Goal: Navigation & Orientation: Find specific page/section

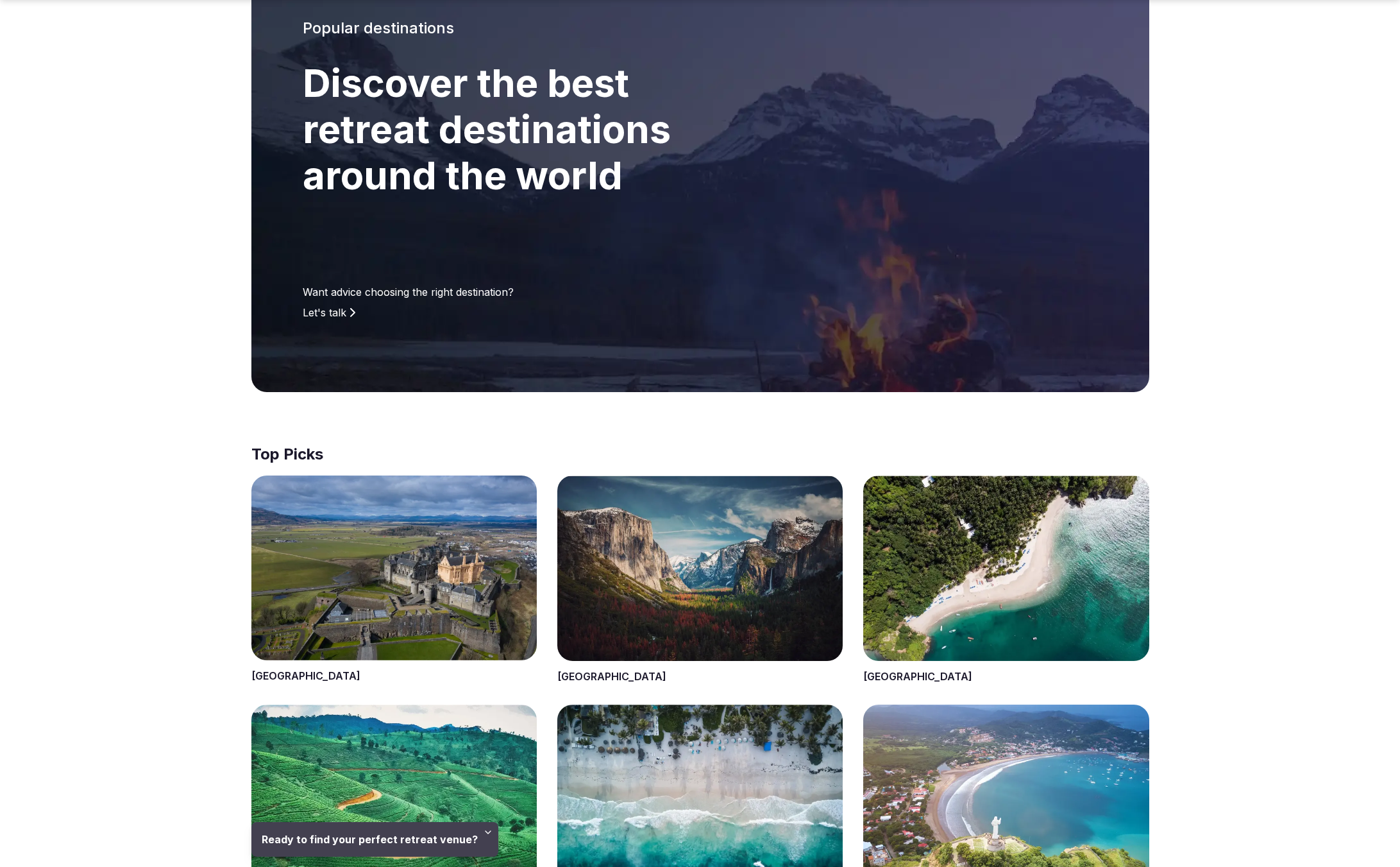
scroll to position [145, 0]
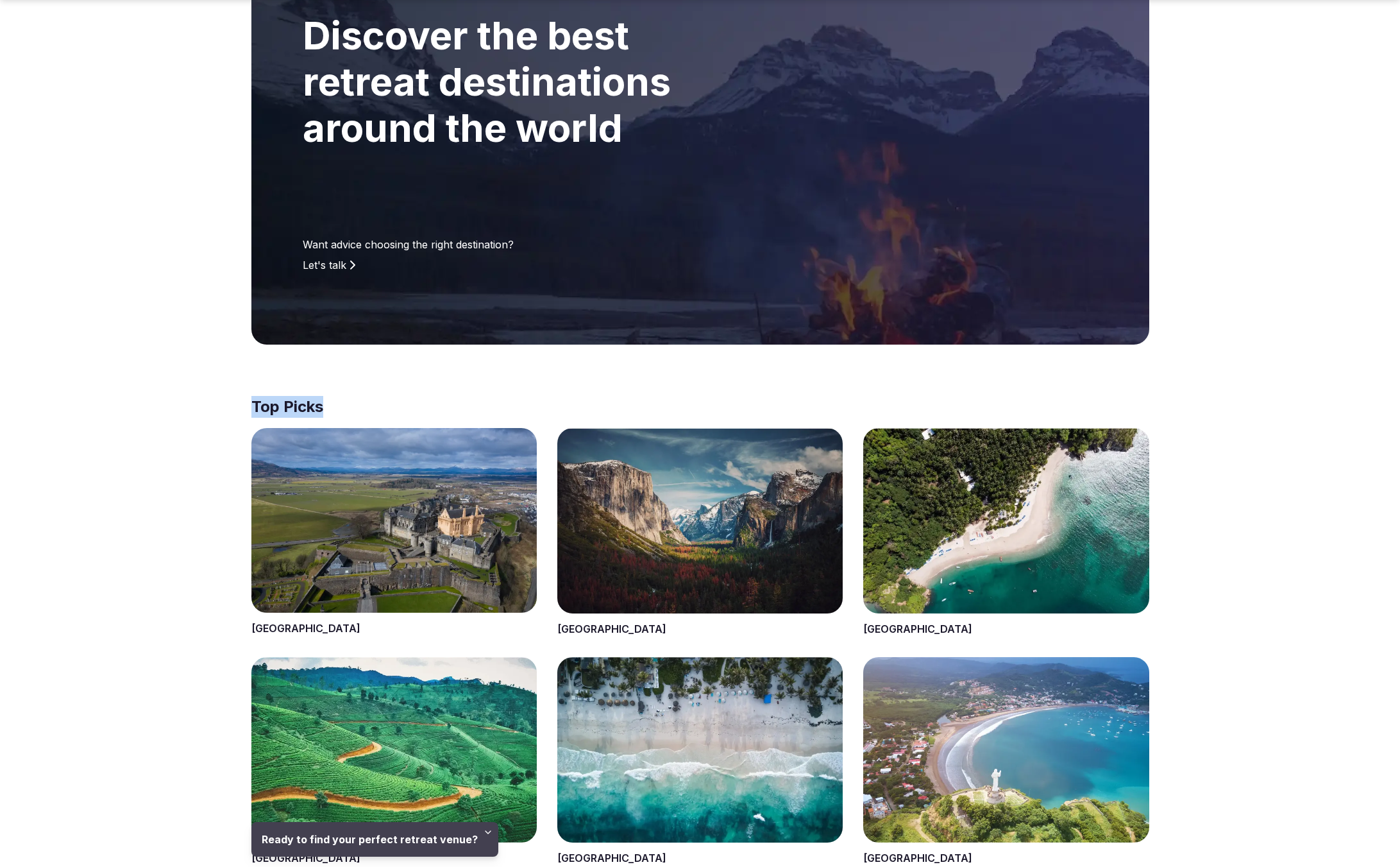
drag, startPoint x: 334, startPoint y: 403, endPoint x: 215, endPoint y: 414, distance: 119.5
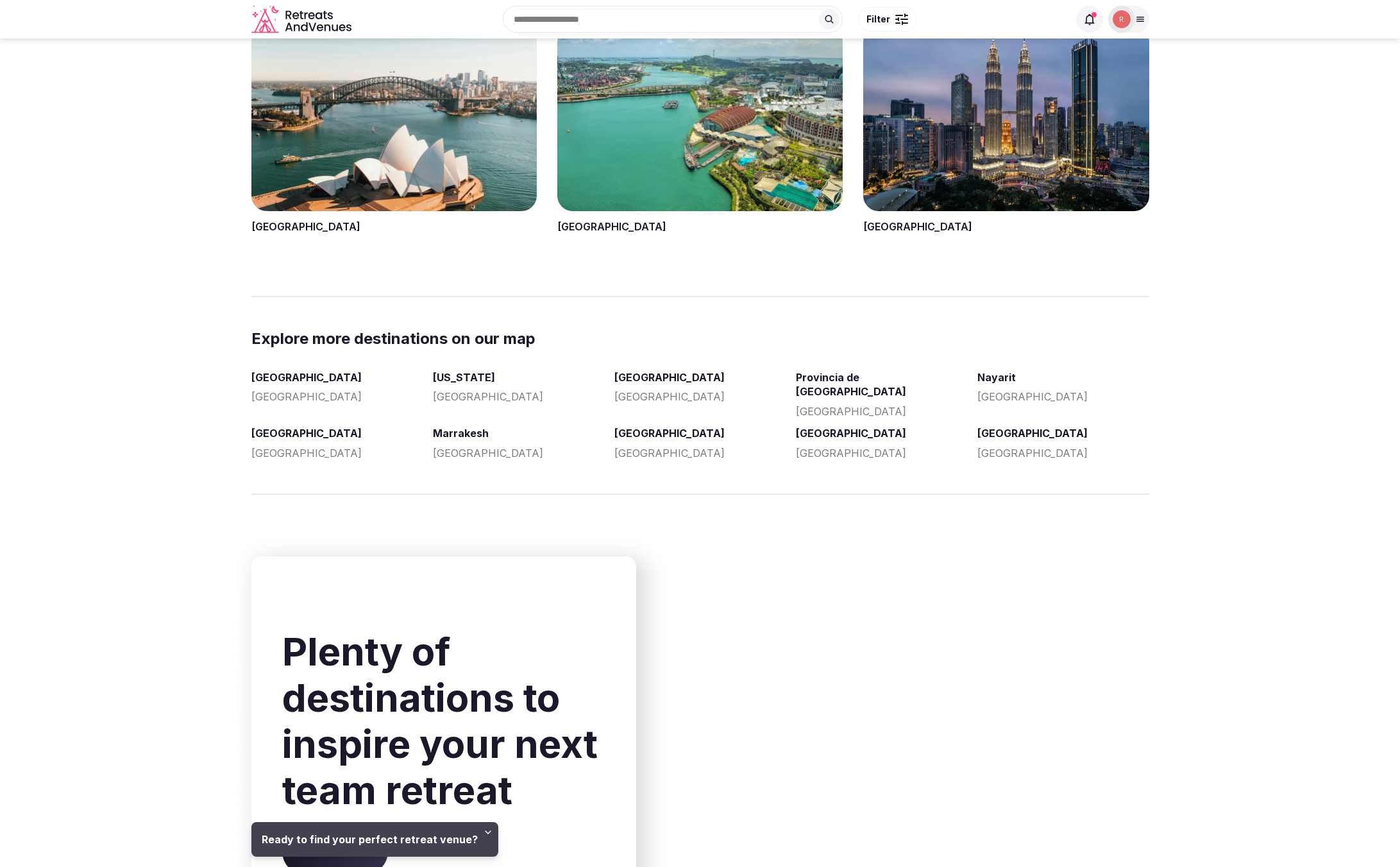
scroll to position [2067, 0]
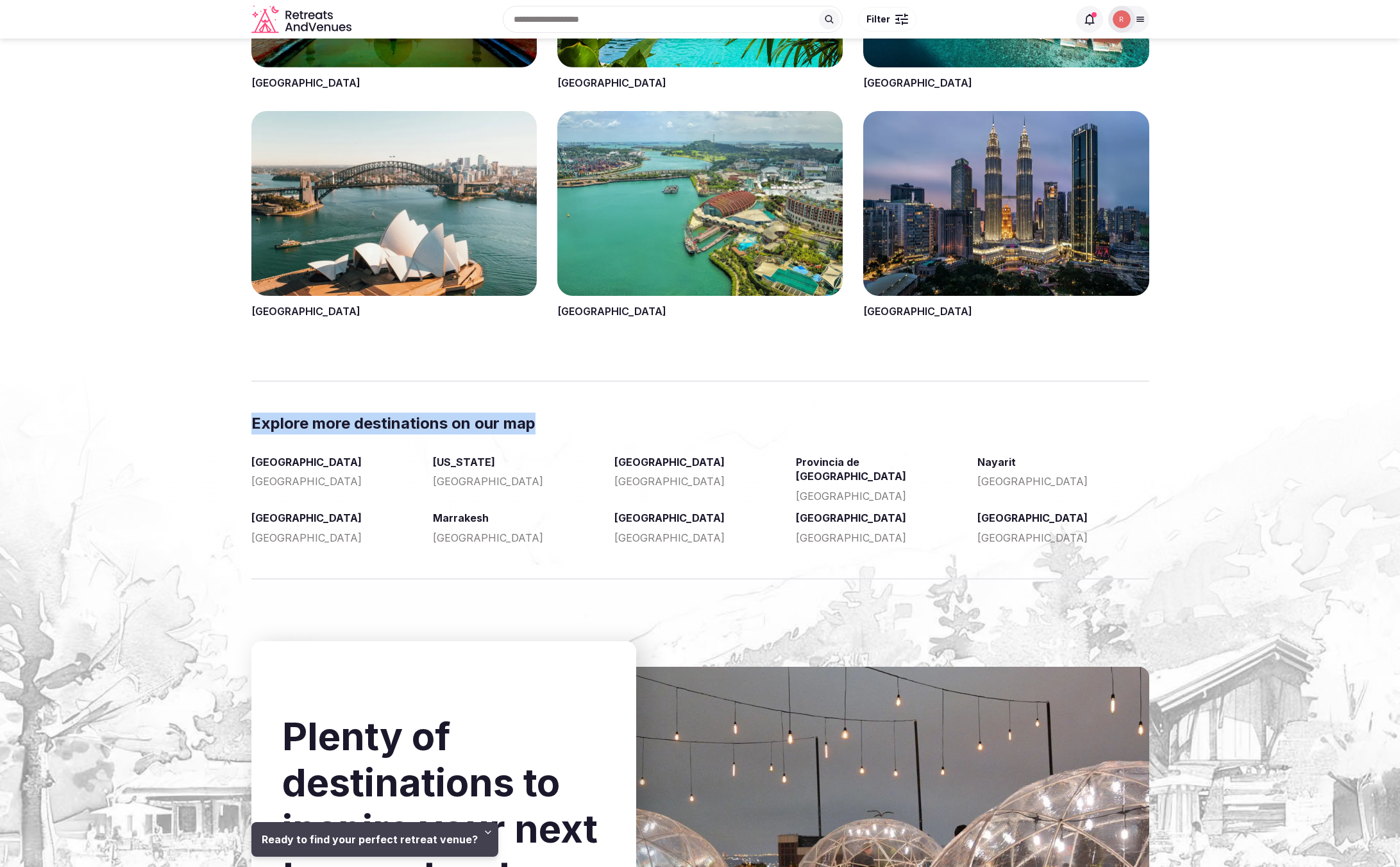
drag, startPoint x: 313, startPoint y: 422, endPoint x: 553, endPoint y: 416, distance: 240.1
click at [559, 416] on section "Explore more destinations on our map [GEOGRAPHIC_DATA] [GEOGRAPHIC_DATA] [US_ST…" at bounding box center [700, 480] width 1400 height 135
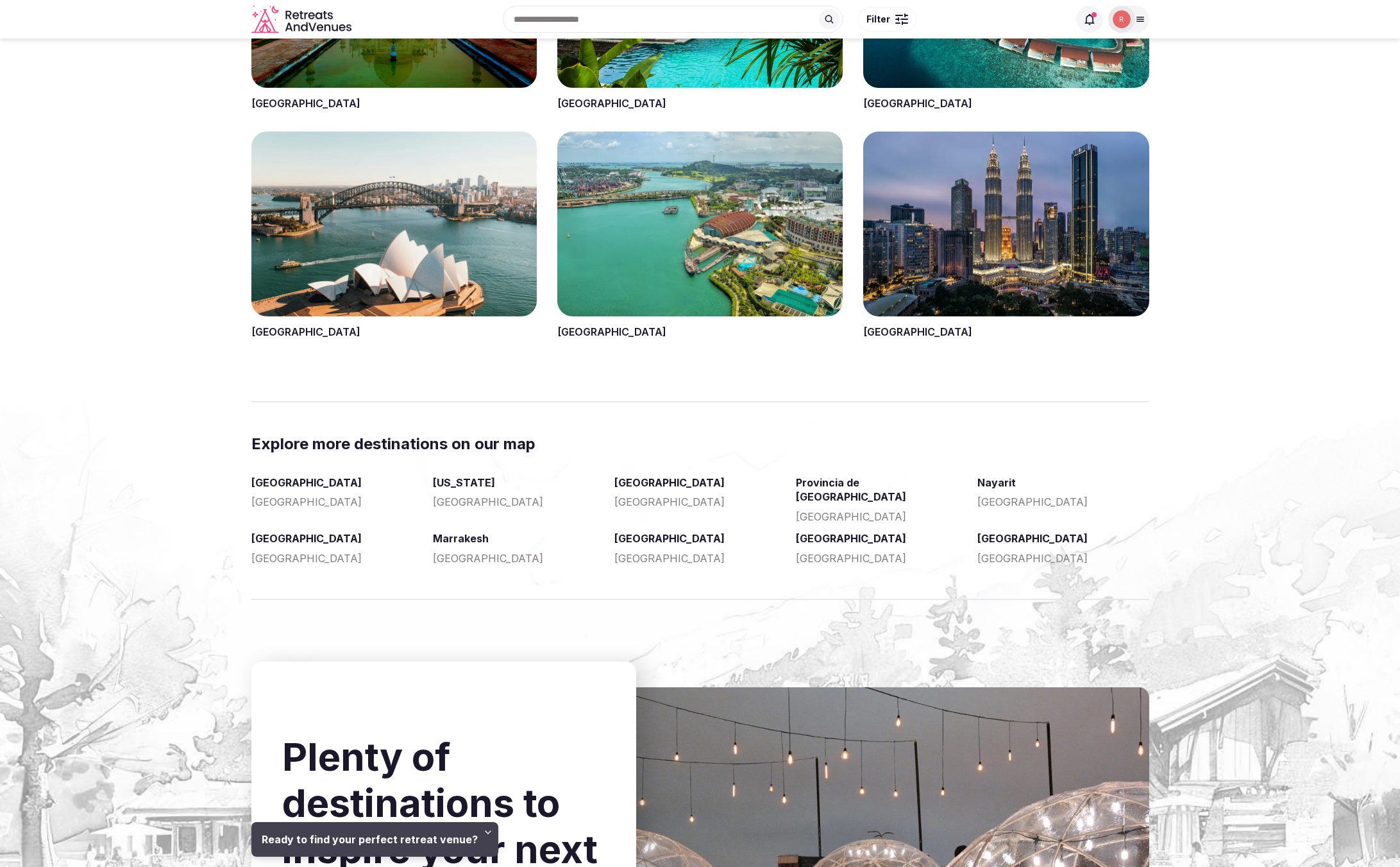
scroll to position [2046, 0]
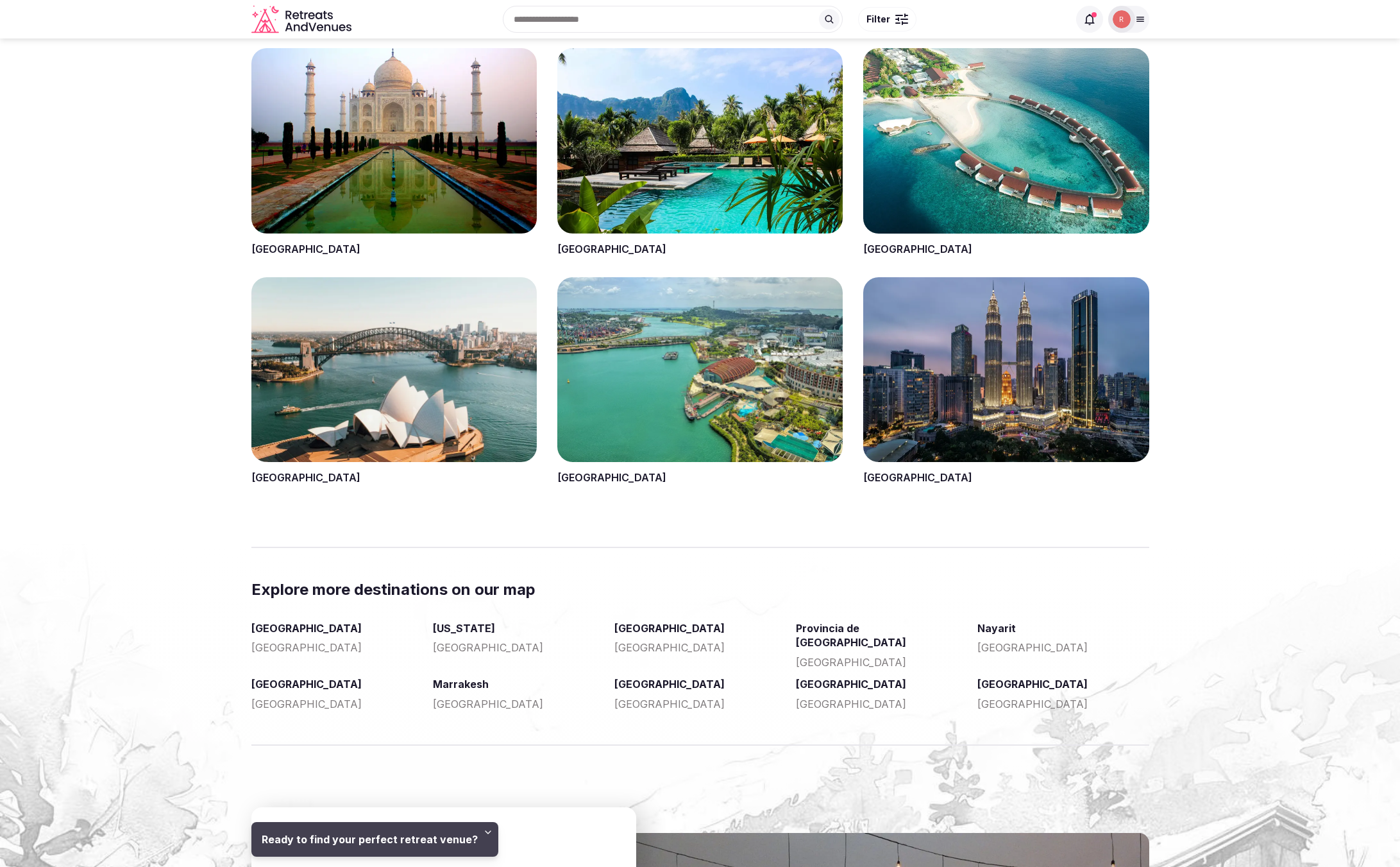
scroll to position [1898, 0]
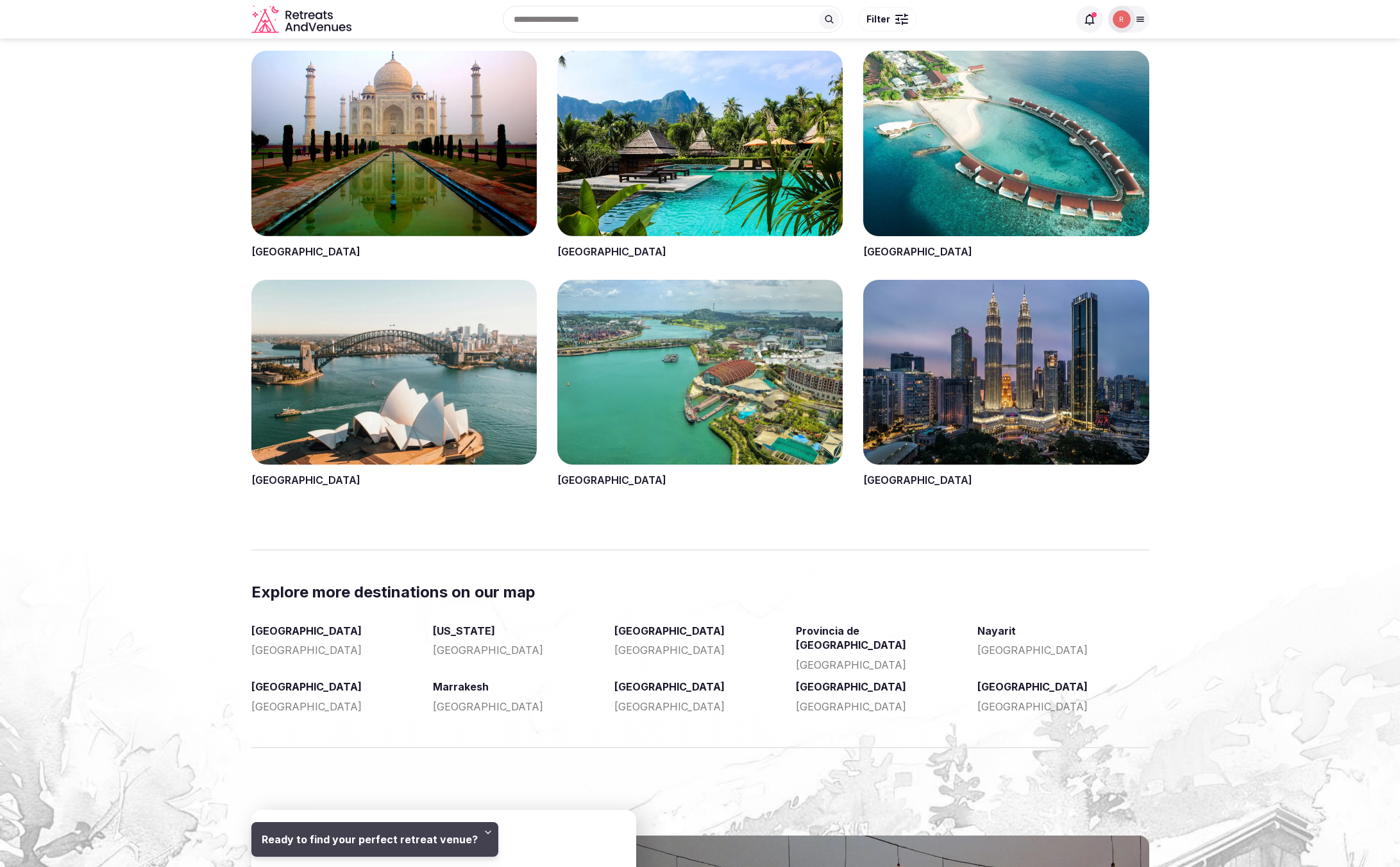
drag, startPoint x: 149, startPoint y: 324, endPoint x: 159, endPoint y: 294, distance: 31.6
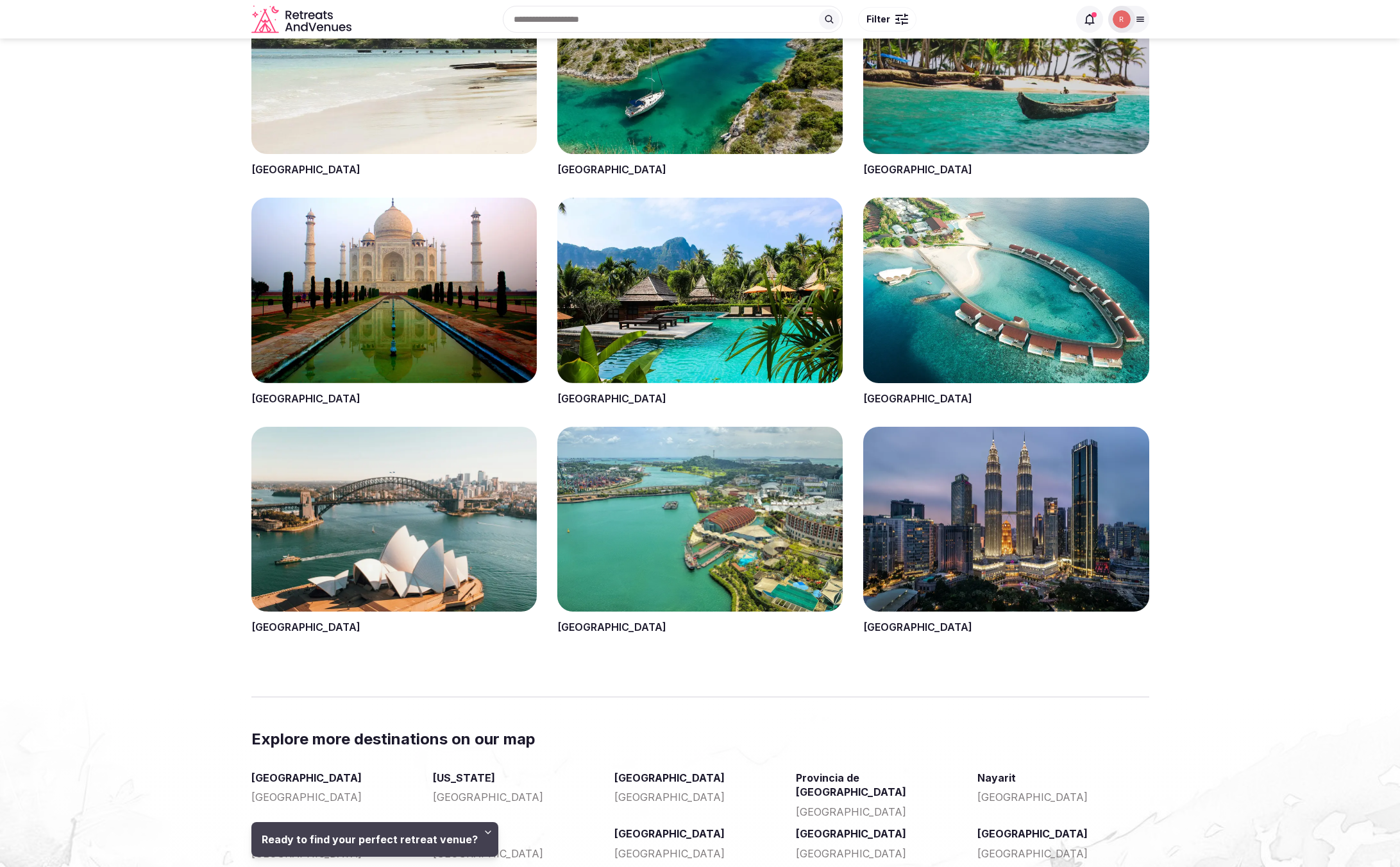
scroll to position [1751, 0]
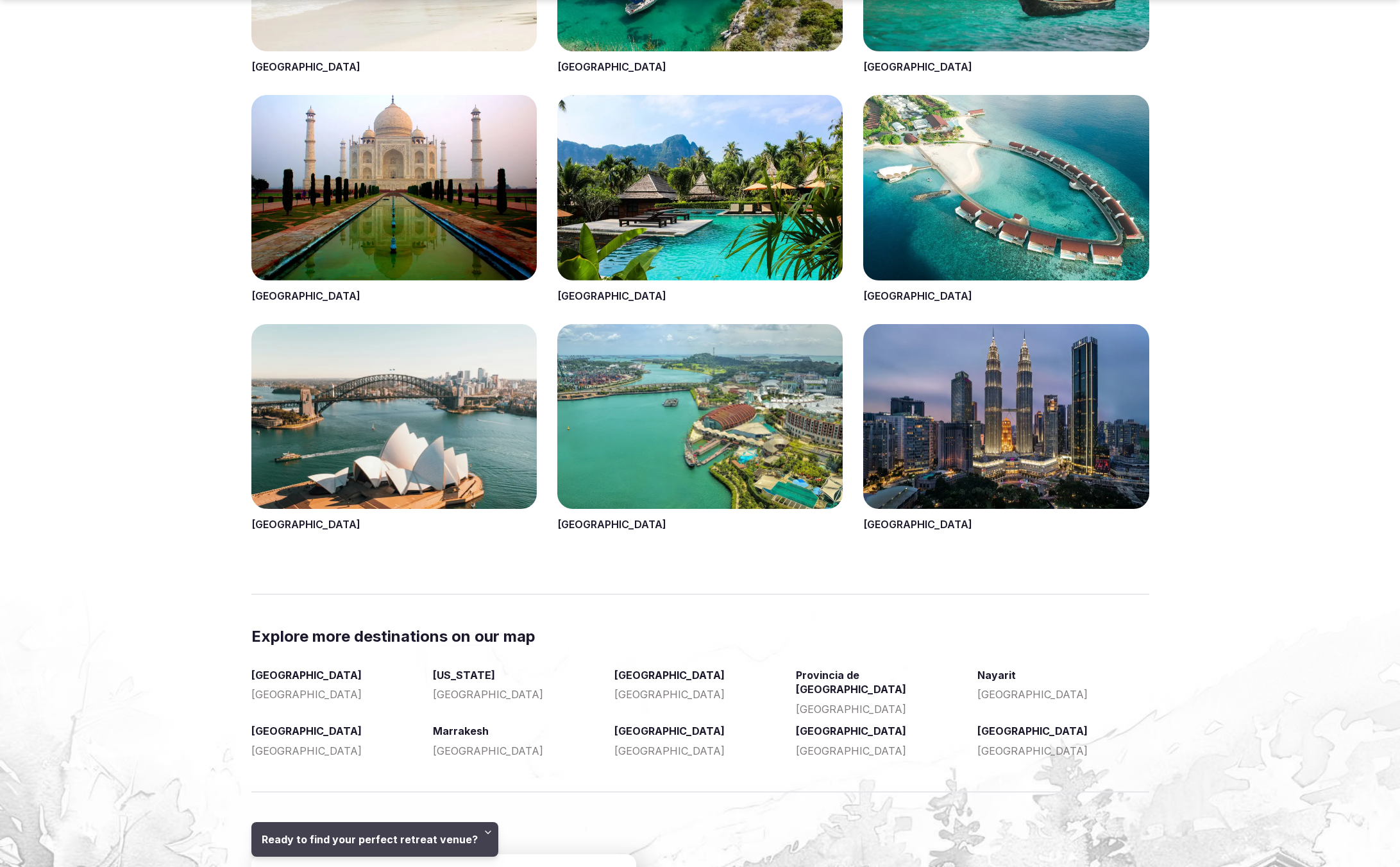
scroll to position [1941, 0]
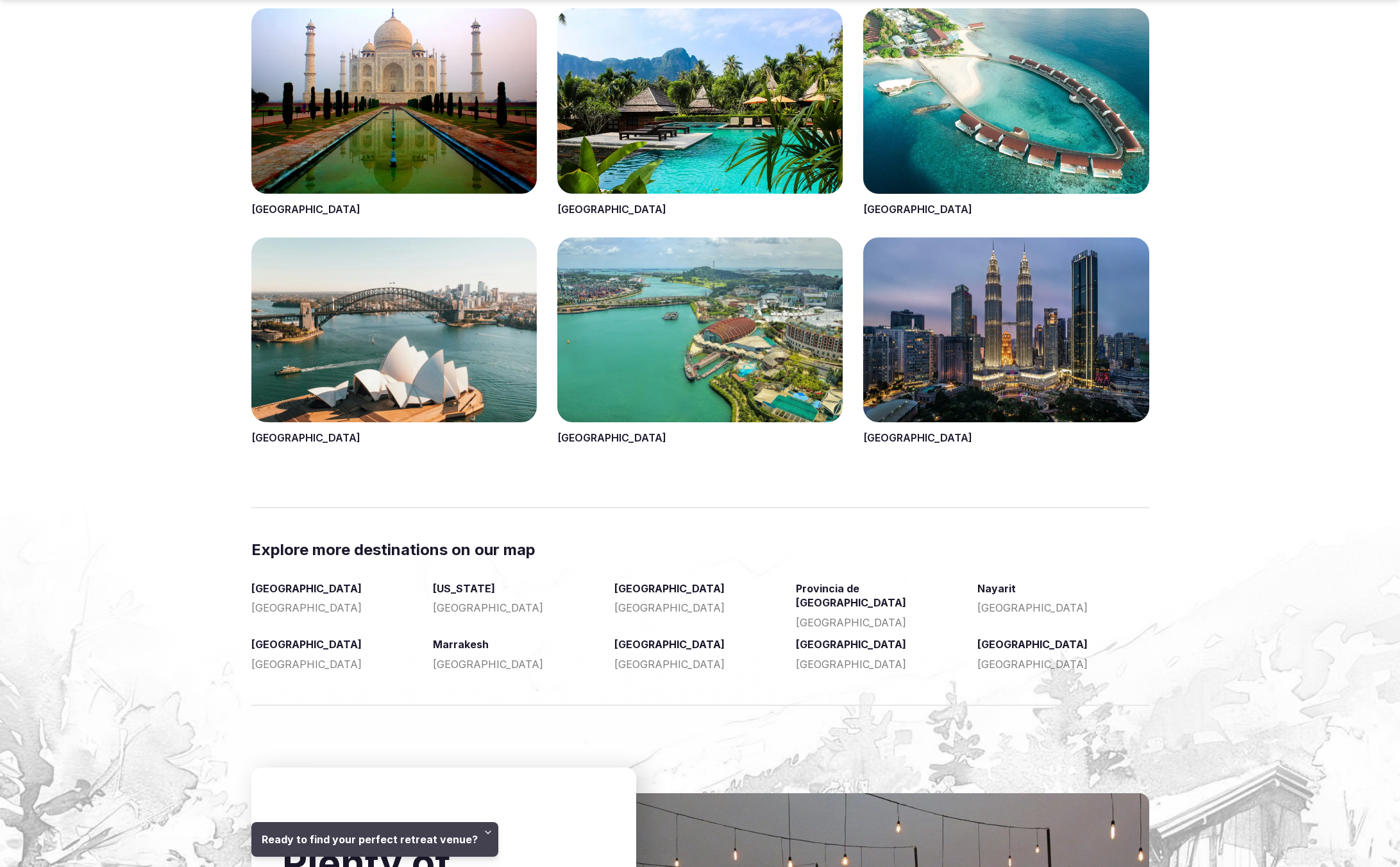
click at [167, 636] on section "Explore more destinations on our map [GEOGRAPHIC_DATA] [GEOGRAPHIC_DATA] [US_ST…" at bounding box center [700, 606] width 1400 height 135
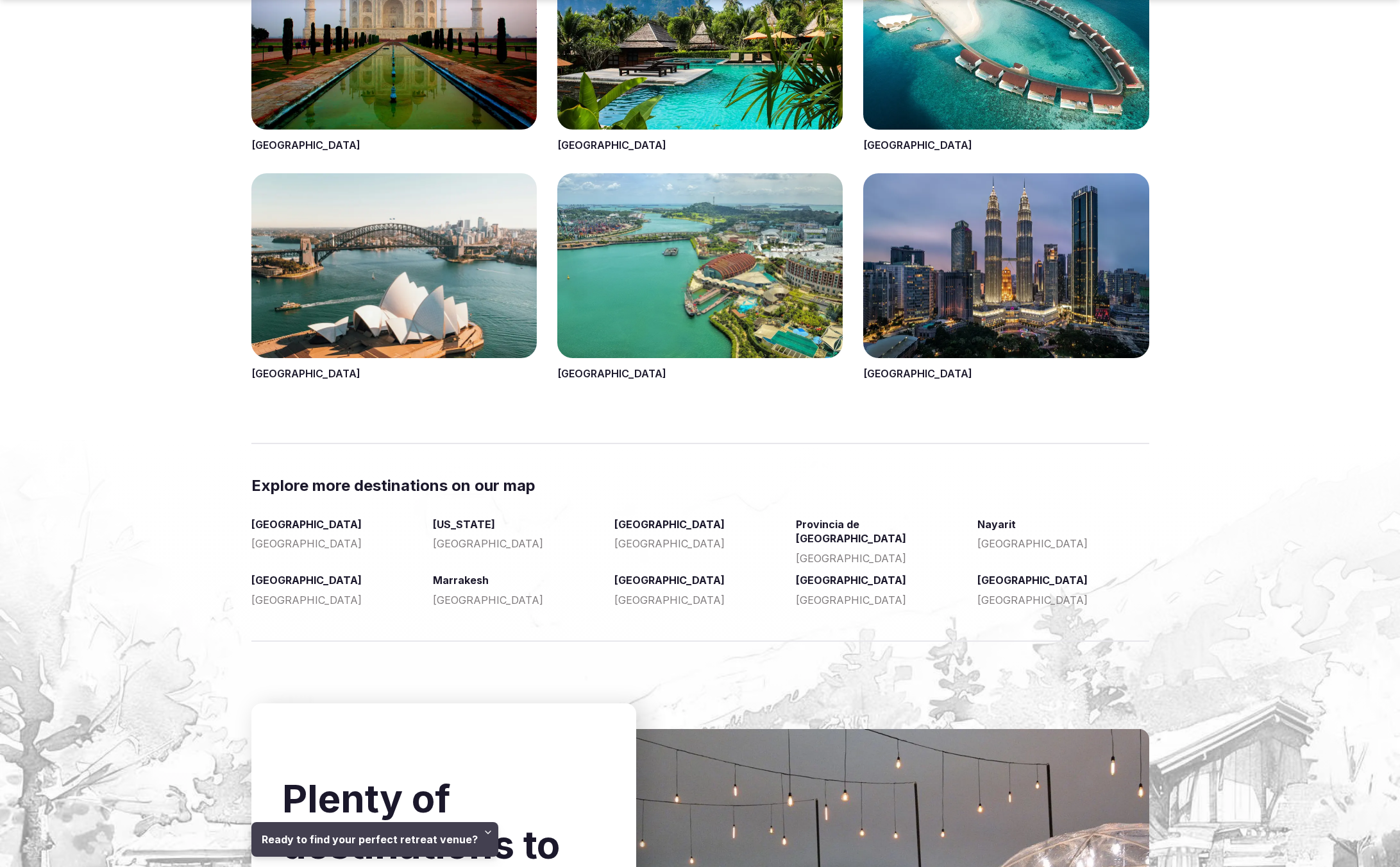
scroll to position [2198, 0]
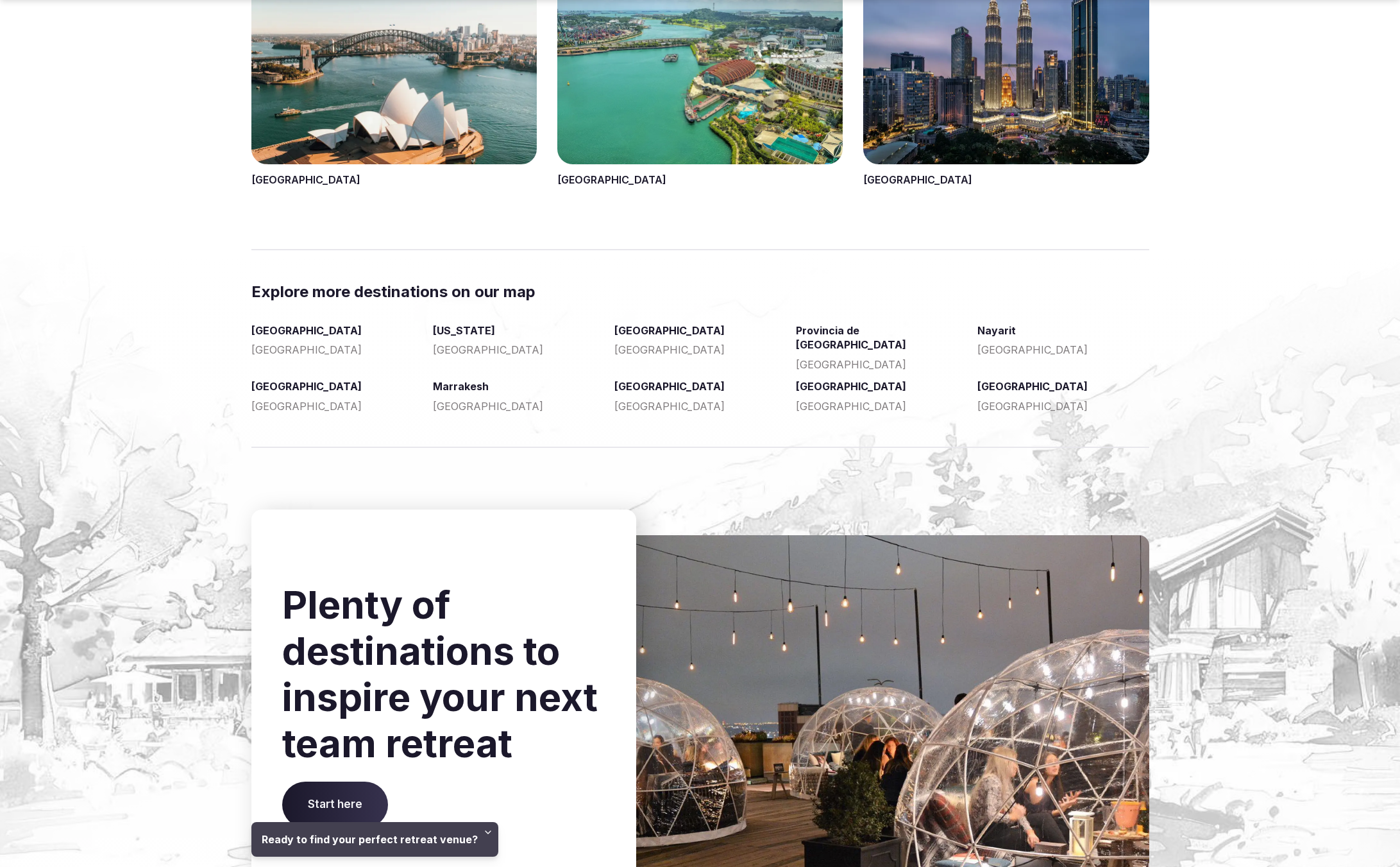
click at [169, 407] on section "Explore more destinations on our map [GEOGRAPHIC_DATA] [GEOGRAPHIC_DATA] [US_ST…" at bounding box center [700, 348] width 1400 height 135
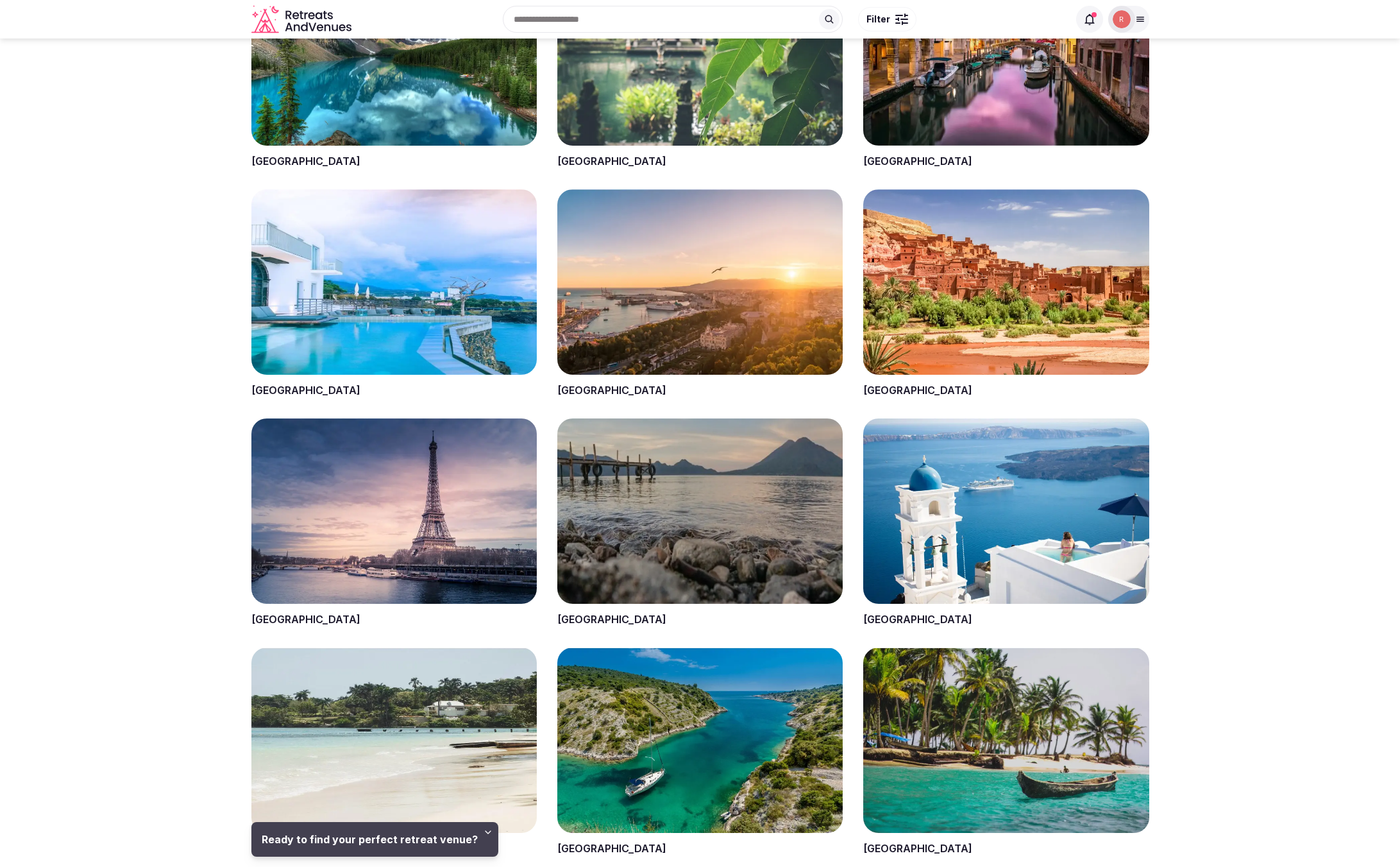
scroll to position [966, 0]
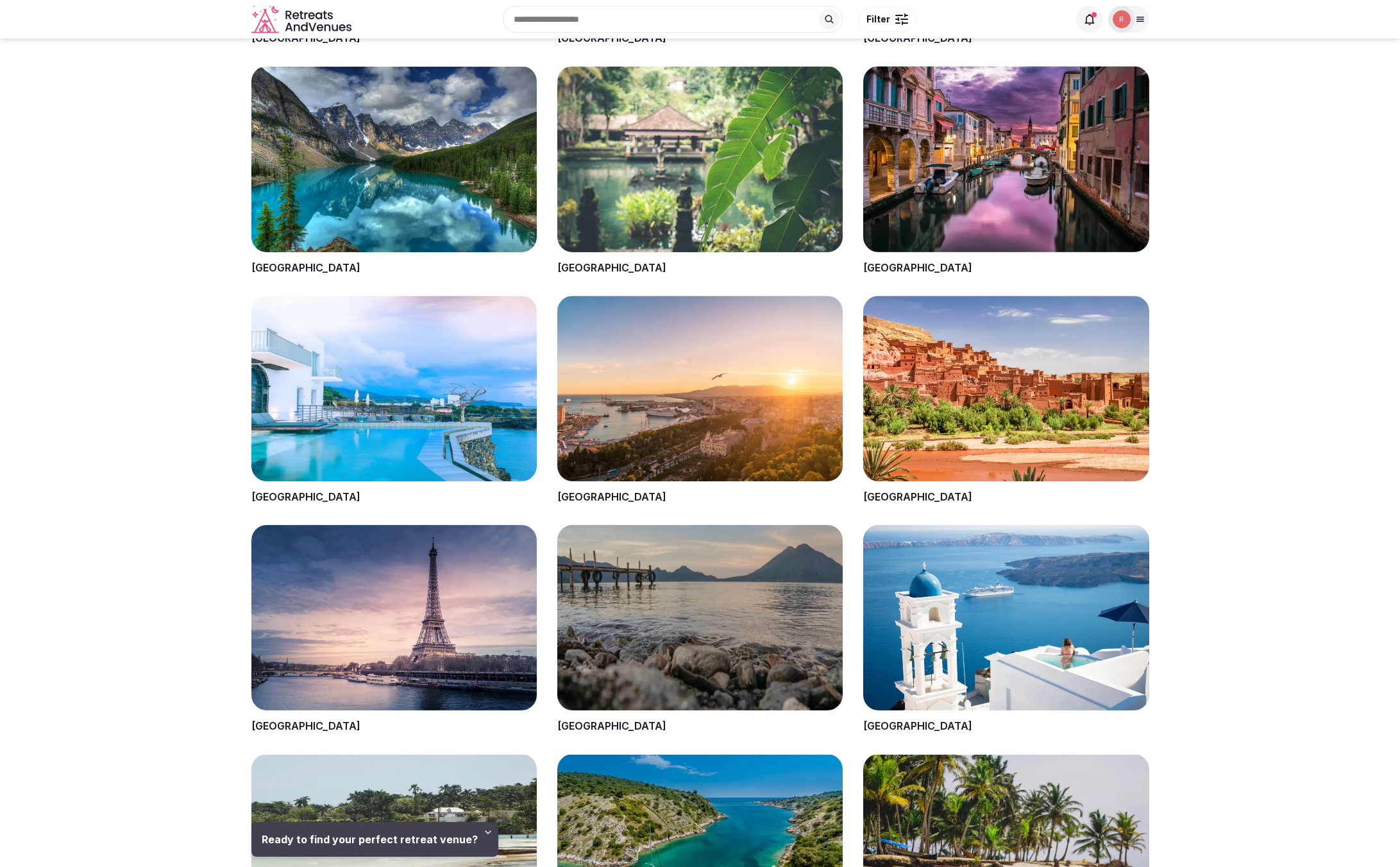
click at [155, 261] on section "Top Picks [GEOGRAPHIC_DATA] [GEOGRAPHIC_DATA] [GEOGRAPHIC_DATA] [GEOGRAPHIC_DAT…" at bounding box center [700, 498] width 1400 height 1845
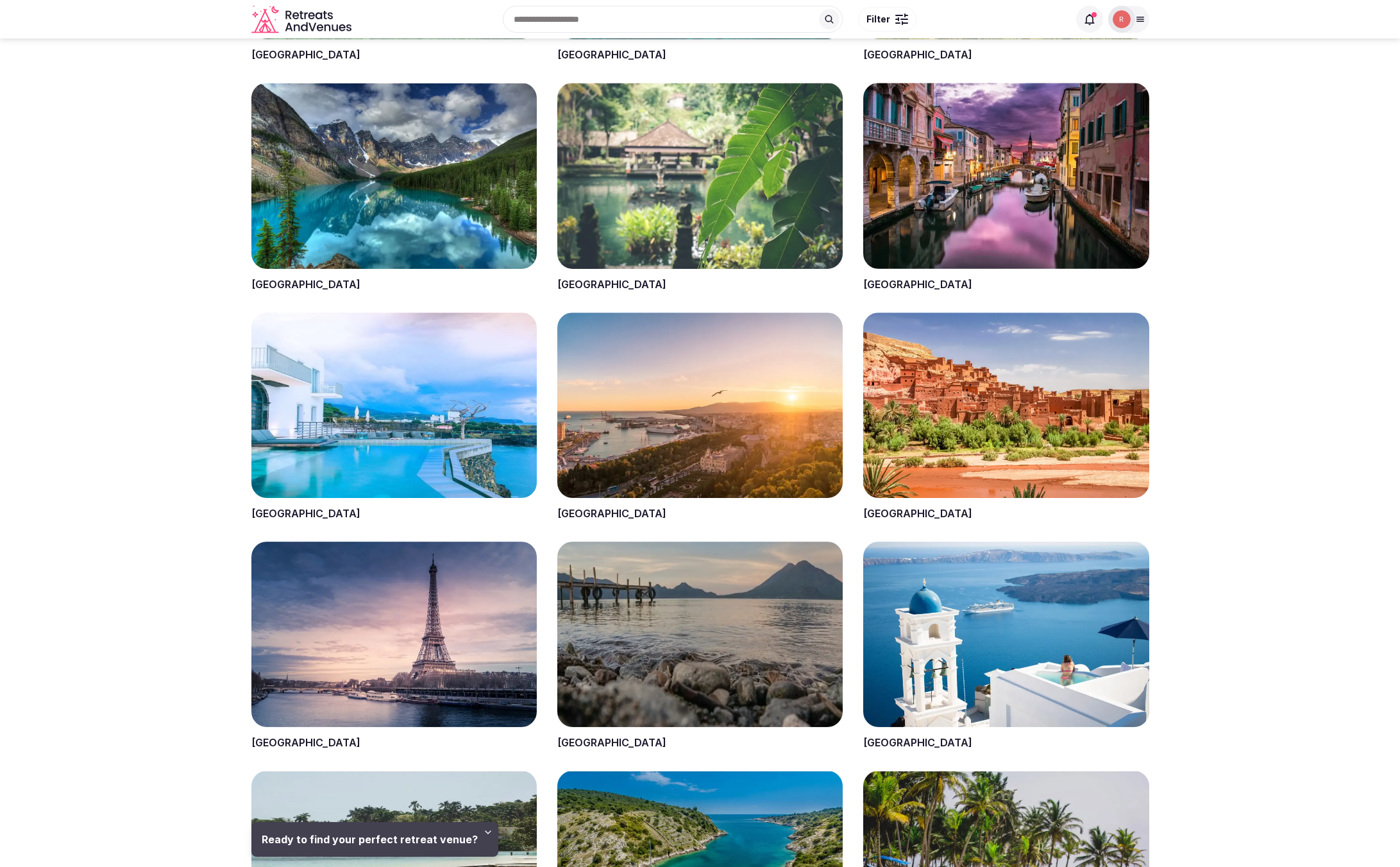
scroll to position [940, 0]
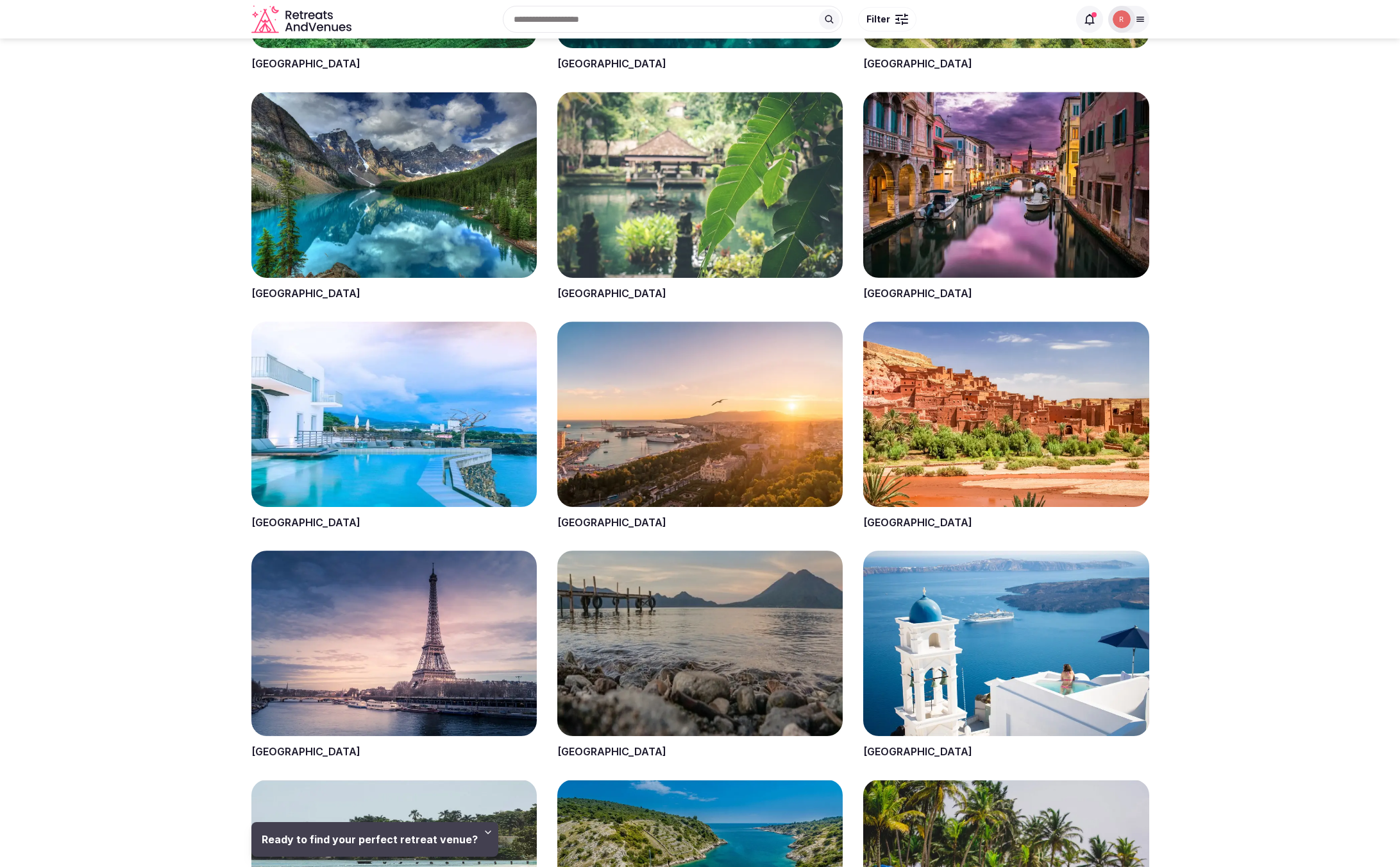
click at [108, 403] on section "Top Picks [GEOGRAPHIC_DATA] [GEOGRAPHIC_DATA] [GEOGRAPHIC_DATA] [GEOGRAPHIC_DAT…" at bounding box center [700, 524] width 1400 height 1845
click at [164, 418] on section "Top Picks [GEOGRAPHIC_DATA] [GEOGRAPHIC_DATA] [GEOGRAPHIC_DATA] [GEOGRAPHIC_DAT…" at bounding box center [700, 524] width 1400 height 1845
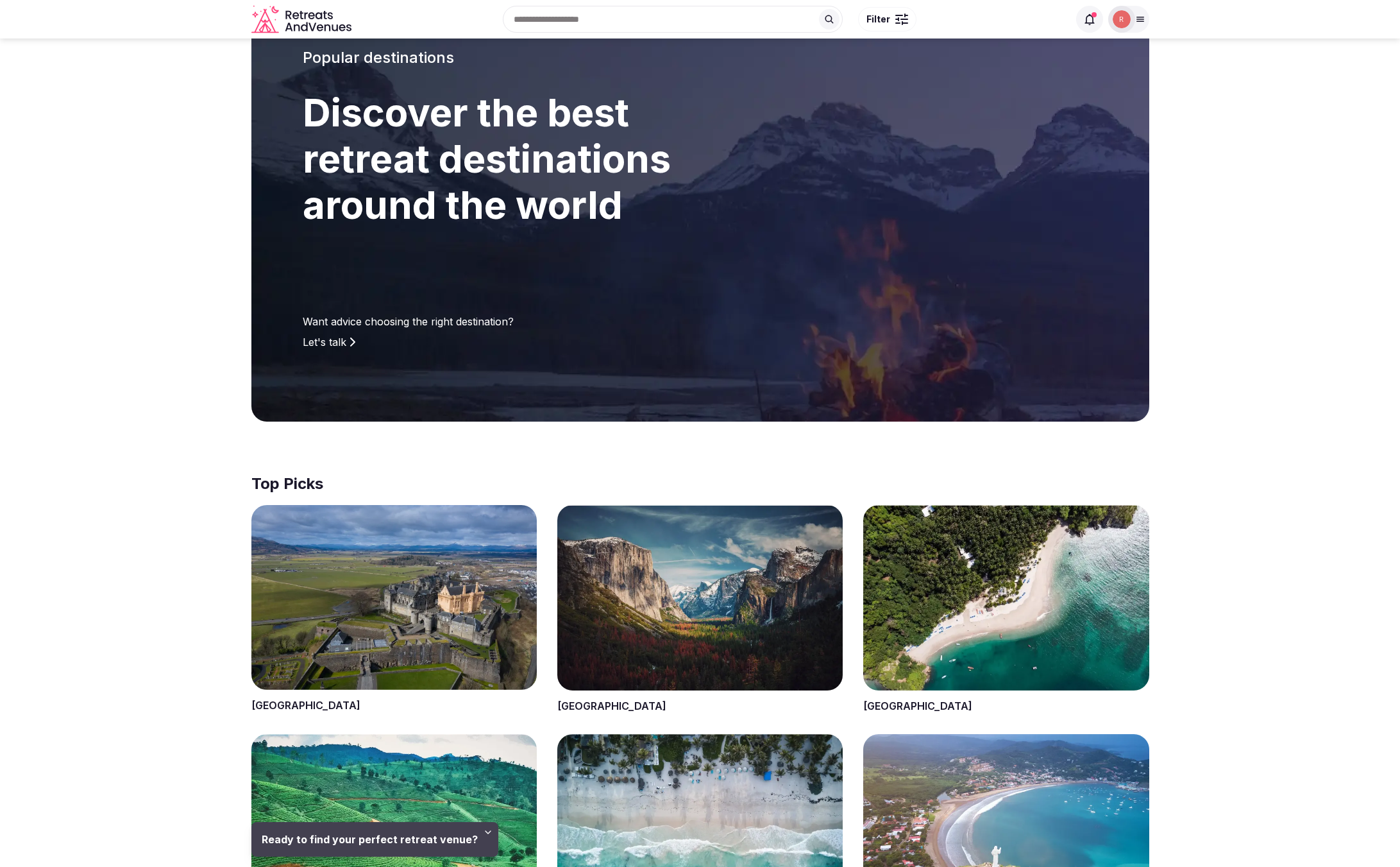
scroll to position [0, 0]
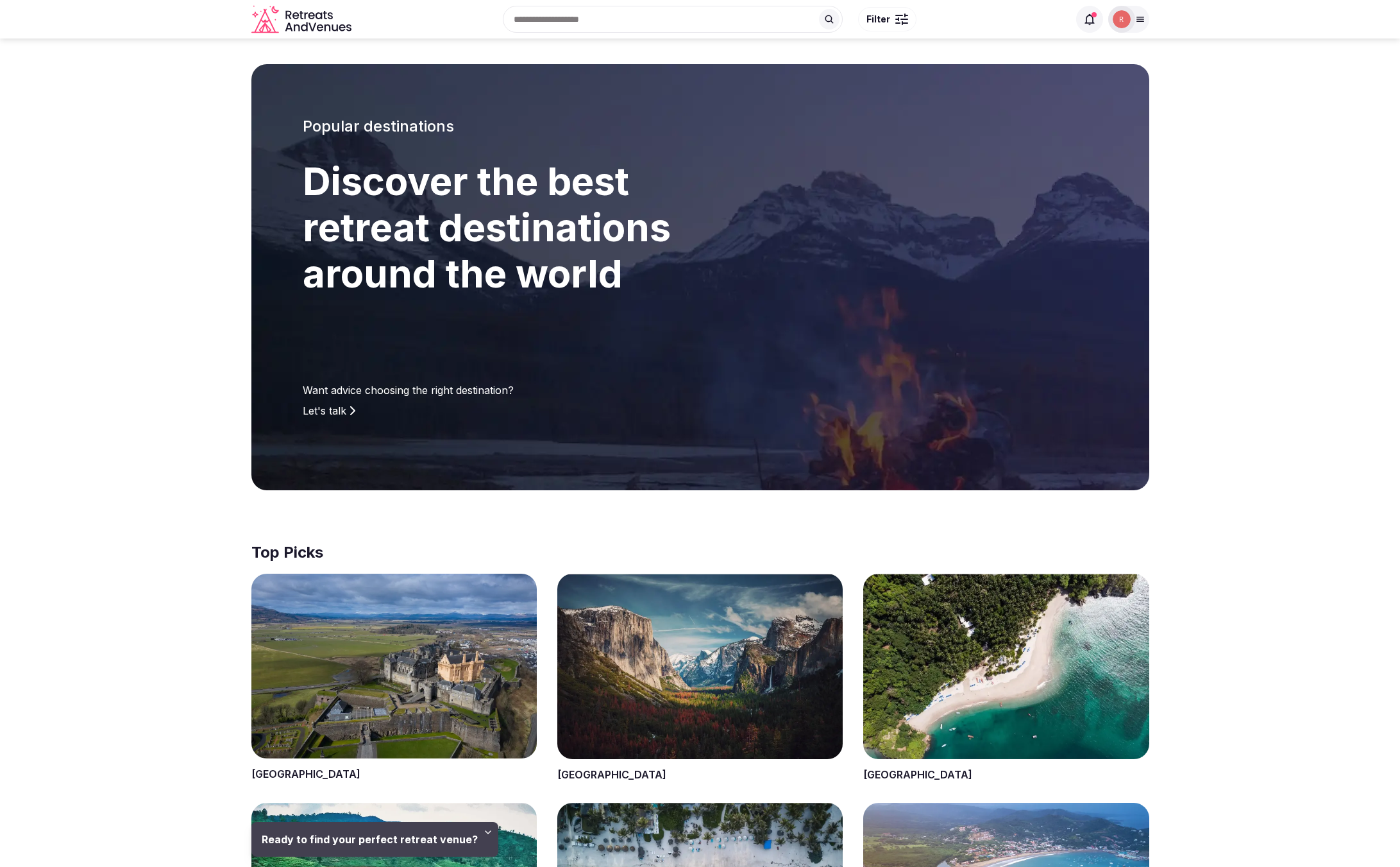
click at [415, 854] on button at bounding box center [375, 839] width 247 height 35
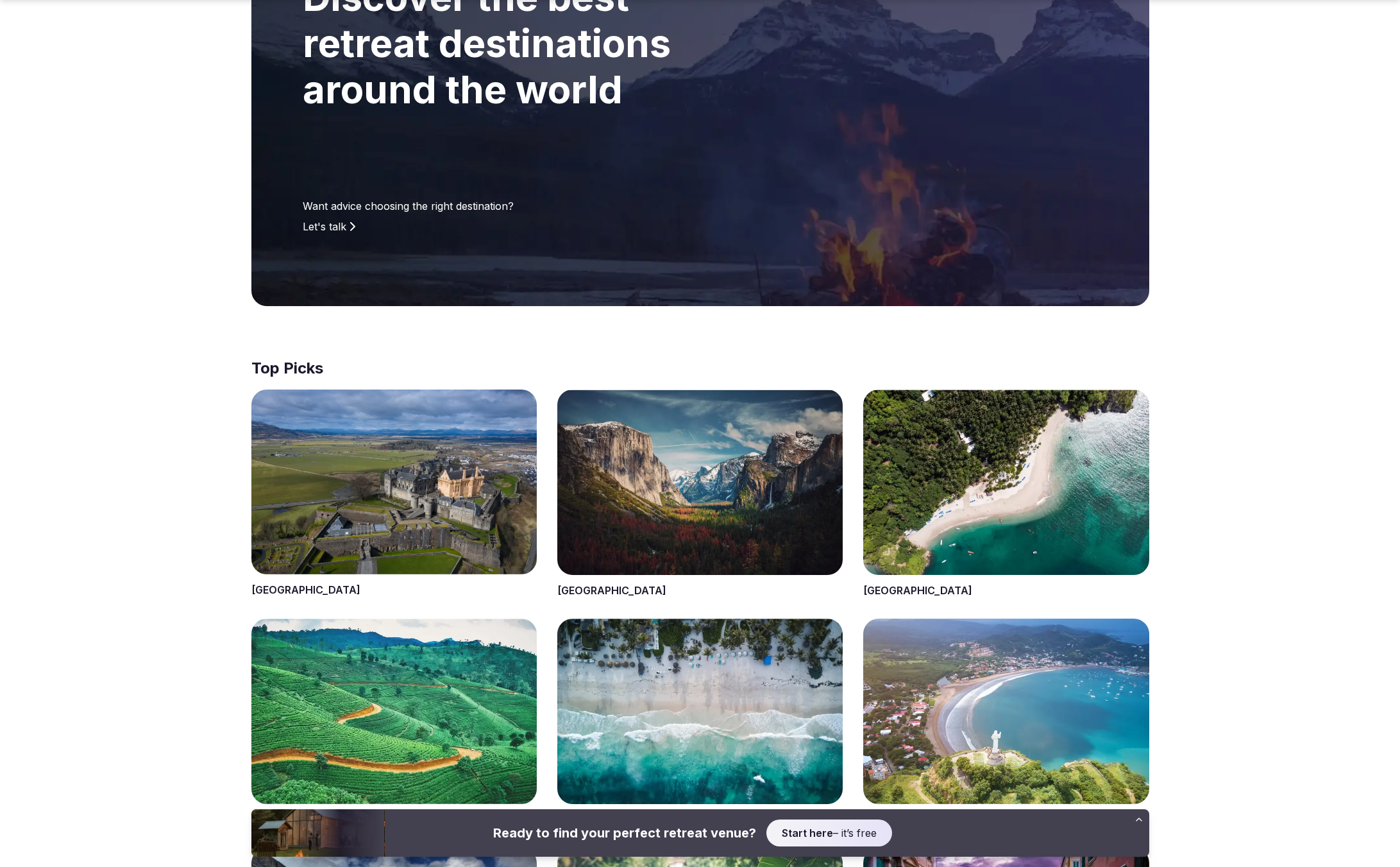
scroll to position [186, 0]
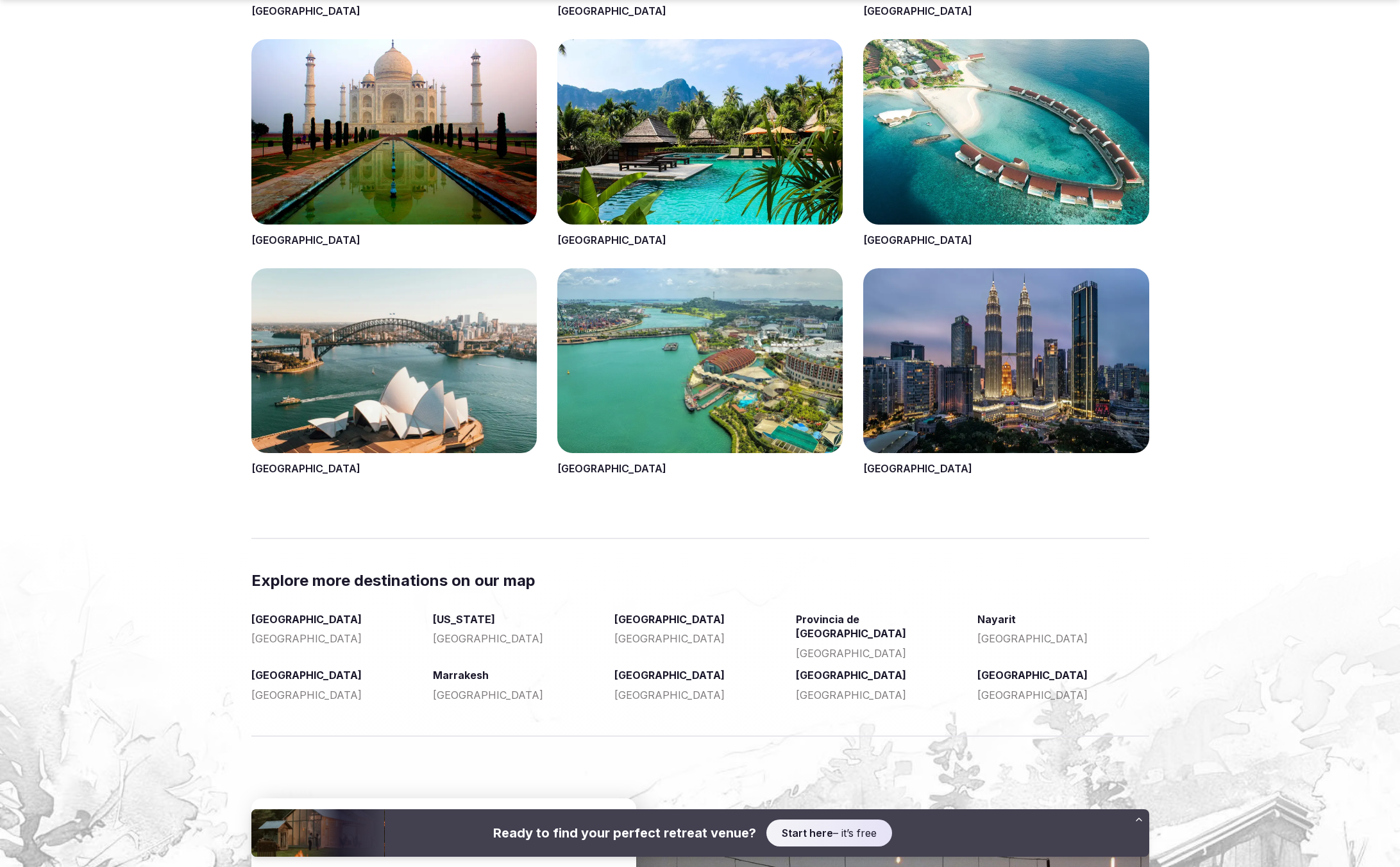
scroll to position [1937, 0]
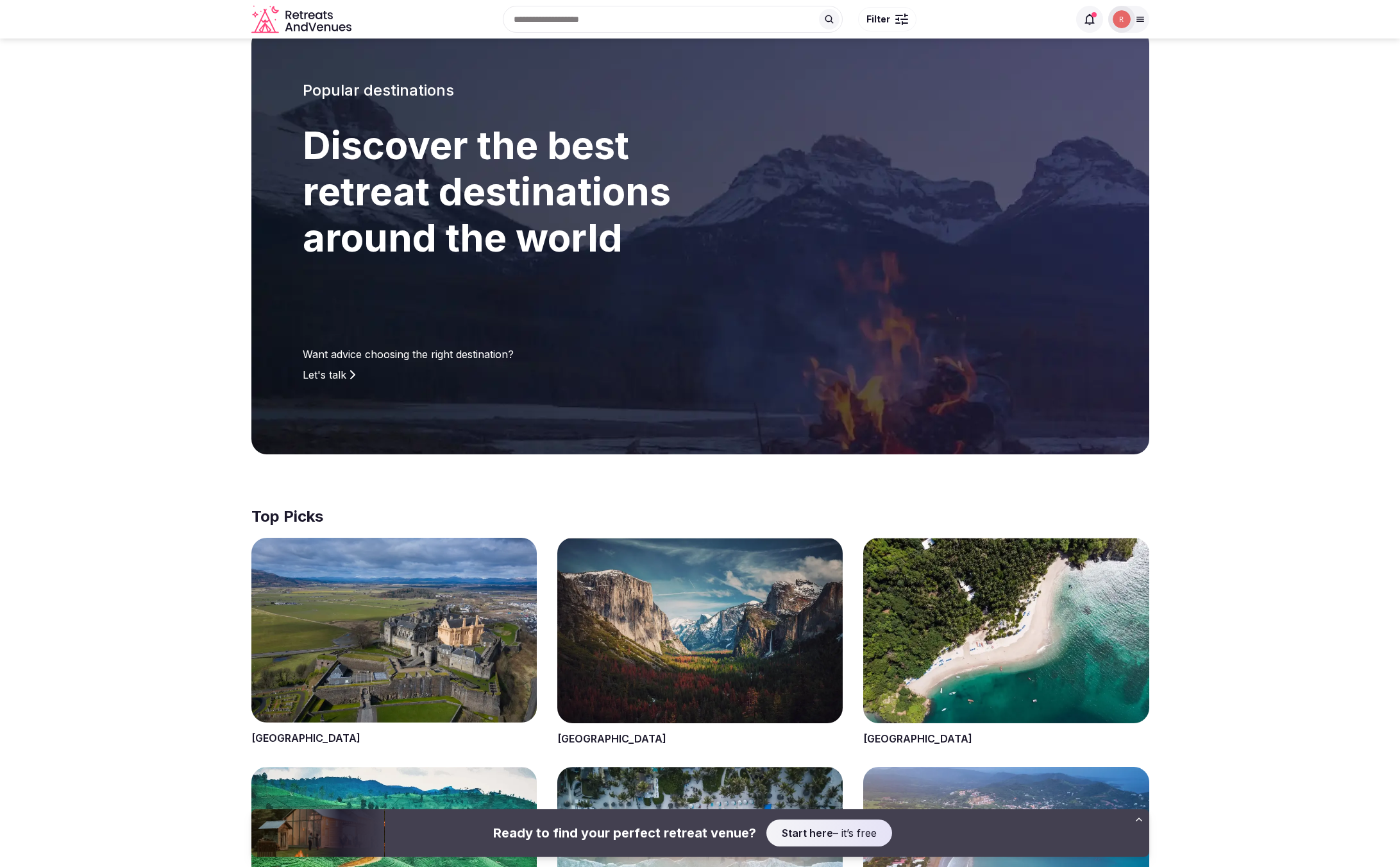
scroll to position [0, 0]
